Goal: Find specific page/section: Find specific page/section

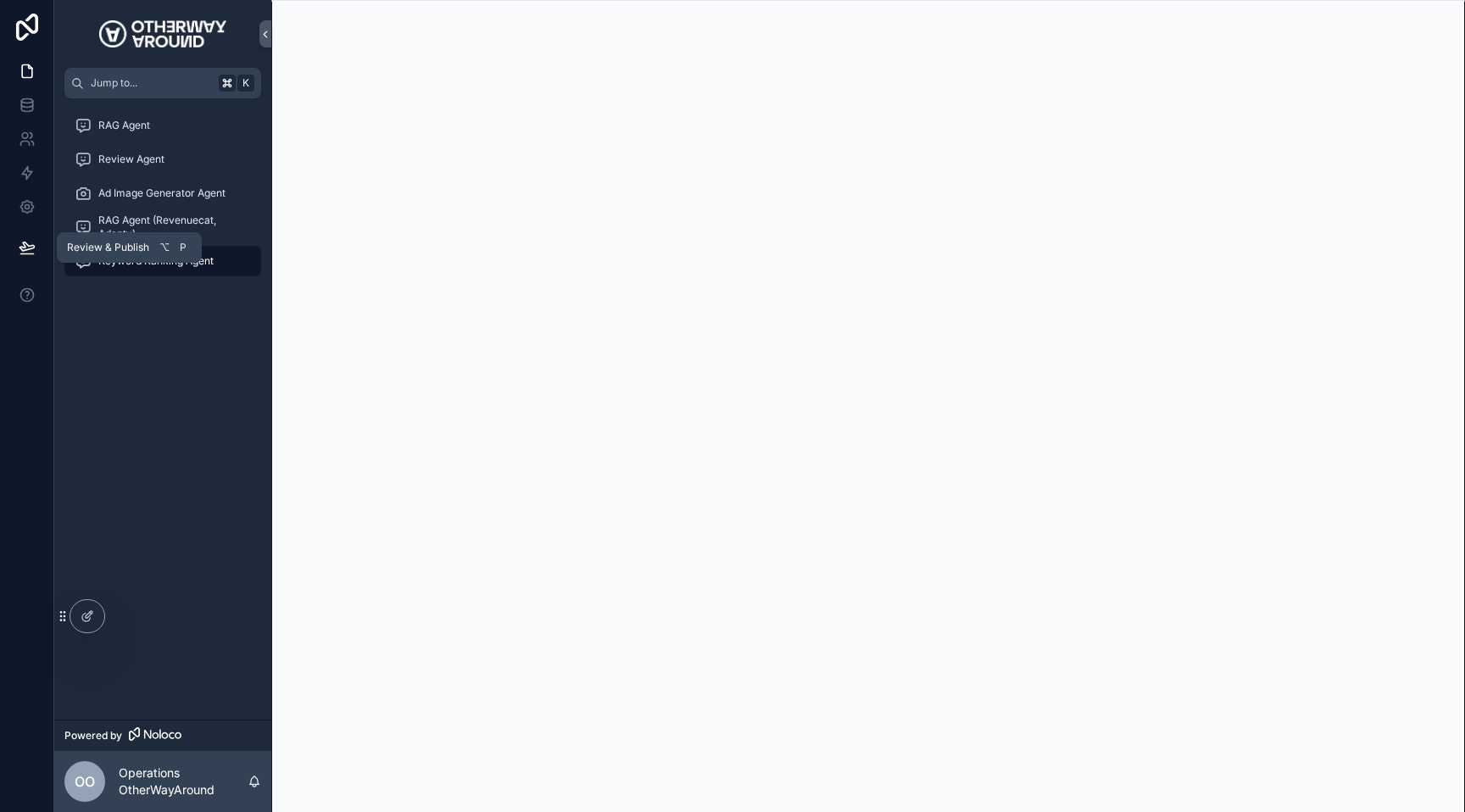
scroll to position [1, 0]
click at [33, 245] on icon at bounding box center [26, 246] width 14 height 9
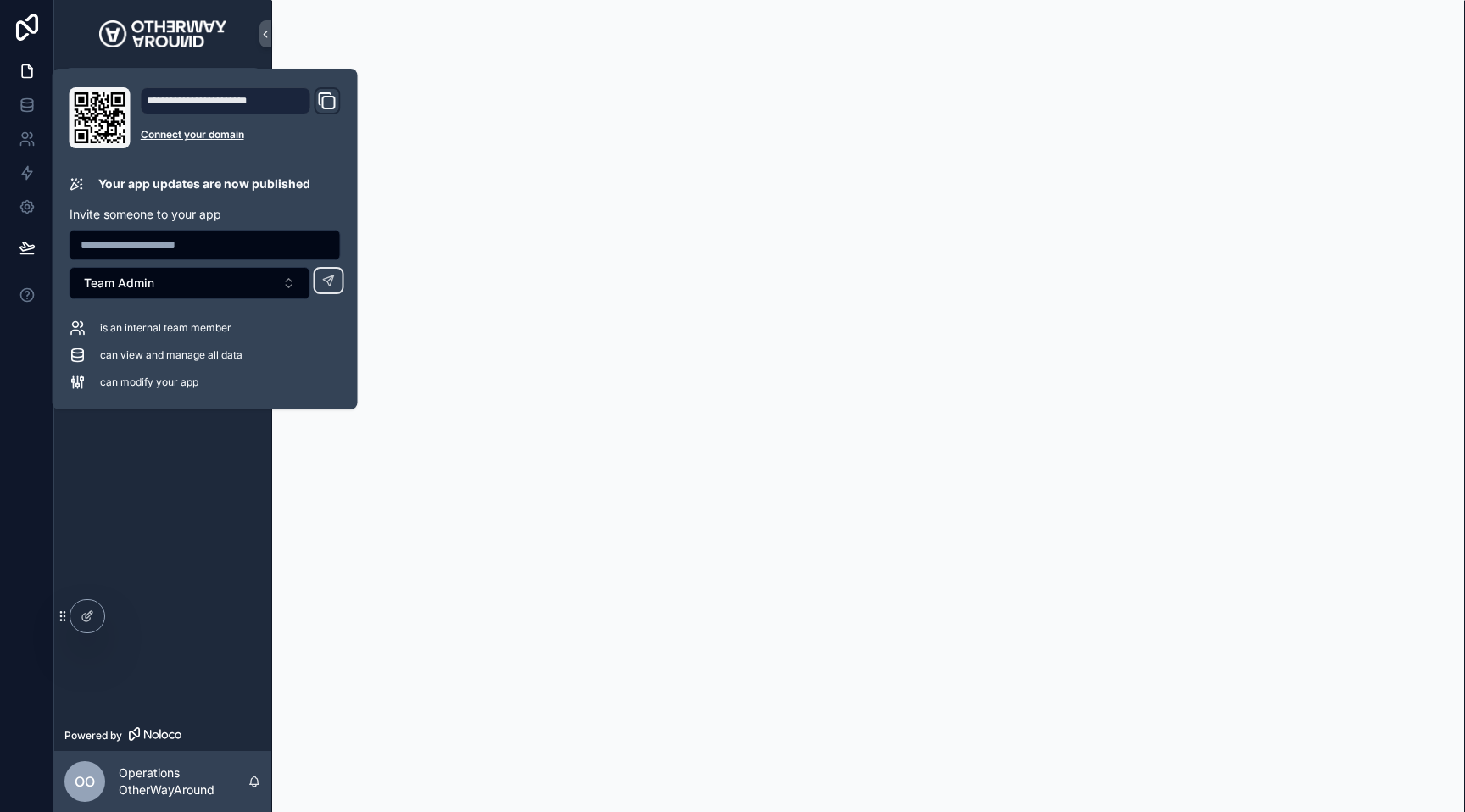
click at [323, 100] on icon "Domain and Custom Link" at bounding box center [328, 102] width 11 height 11
click at [195, 478] on div "RAG Agent Review Agent Ad Image Generator Agent RAG Agent (Revenuecat, Adapty) …" at bounding box center [163, 409] width 217 height 621
